Goal: Check status

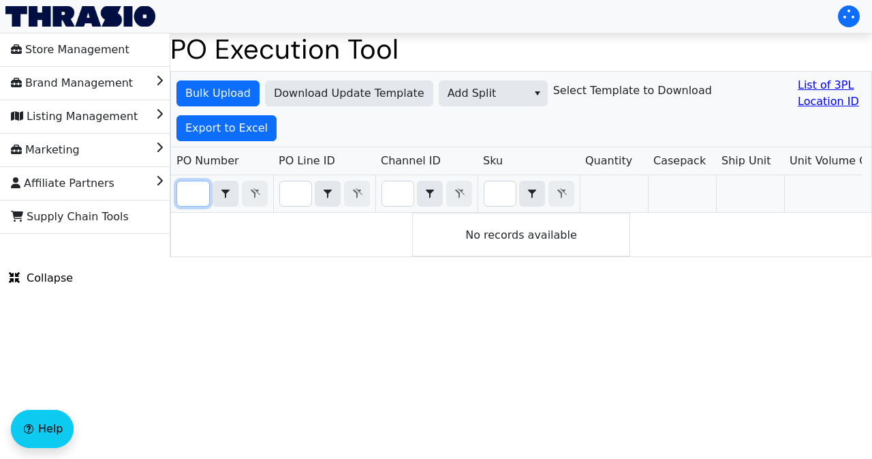
click at [198, 196] on input "Filter" at bounding box center [193, 193] width 32 height 25
paste input "PO67062"
type input "P"
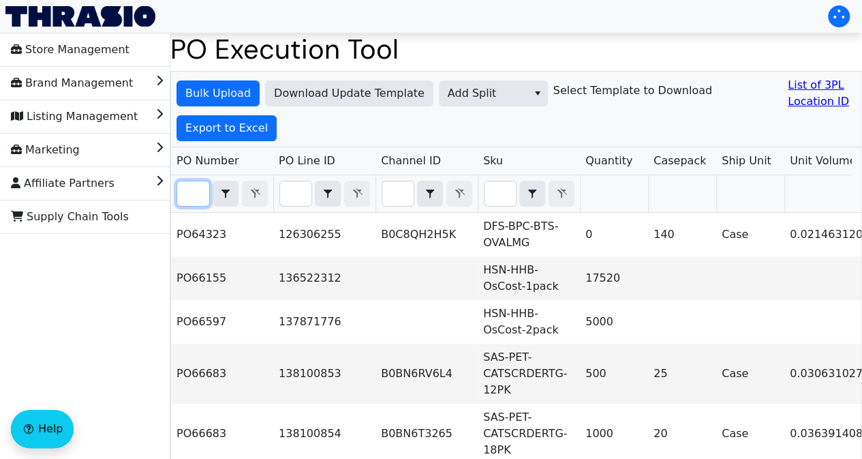
click at [184, 197] on input "Filter" at bounding box center [193, 193] width 32 height 25
paste input "PO67062"
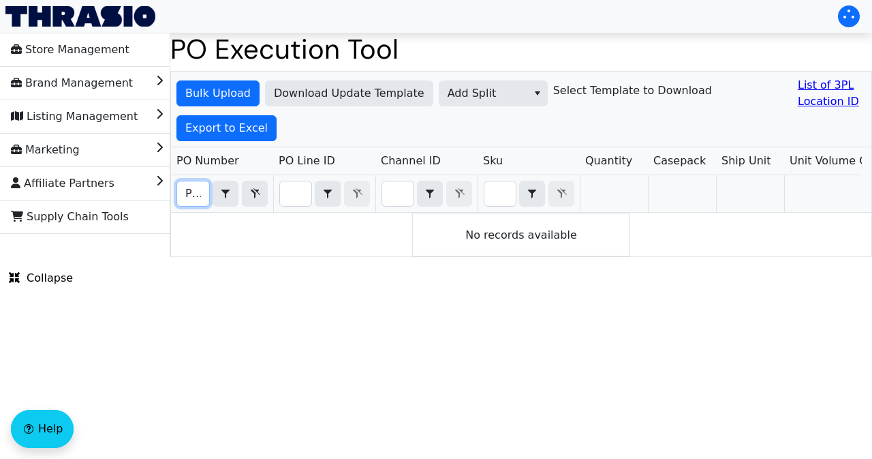
scroll to position [0, 30]
type input "PO67062"
